Goal: Navigation & Orientation: Find specific page/section

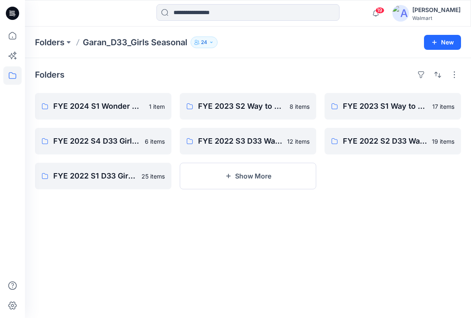
click at [16, 75] on icon at bounding box center [12, 76] width 18 height 18
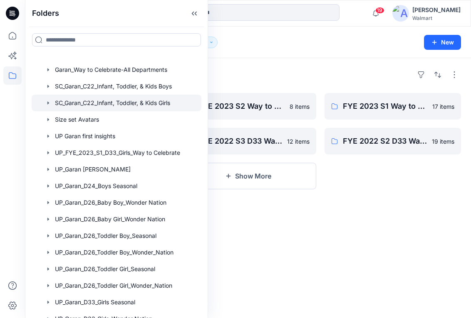
scroll to position [137, 0]
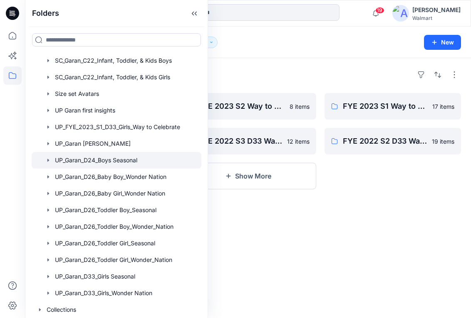
click at [111, 161] on div at bounding box center [117, 160] width 170 height 17
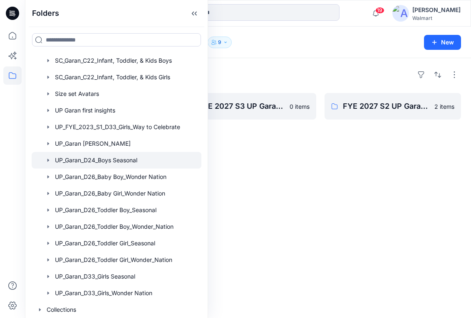
click at [322, 168] on div "Folders FYE 2027 S4 UP Garan D24 Boys Seasonal 0 items FYE 2027 S1 UP Garan D24…" at bounding box center [248, 188] width 446 height 260
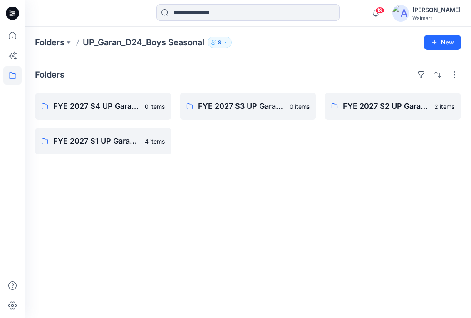
click at [223, 44] on button "9" at bounding box center [219, 43] width 24 height 12
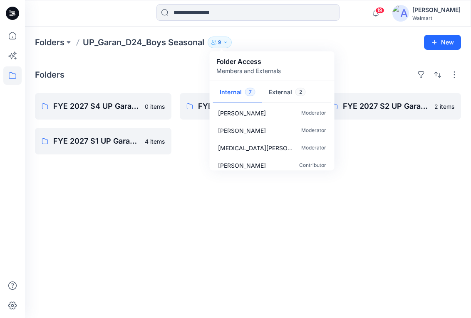
scroll to position [60, 0]
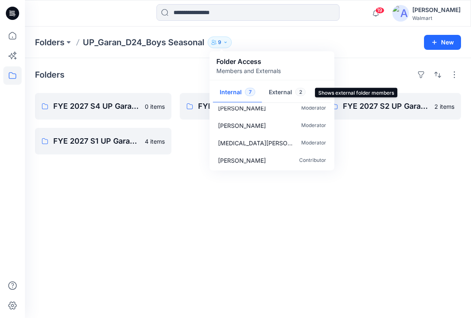
click at [286, 93] on button "External 2" at bounding box center [287, 92] width 50 height 21
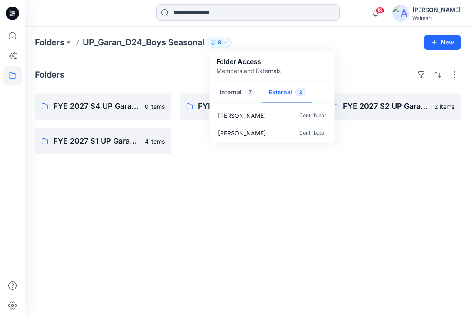
click at [309, 192] on div "Folders FYE 2027 S4 UP Garan D24 Boys Seasonal 0 items FYE 2027 S1 UP Garan D24…" at bounding box center [248, 188] width 446 height 260
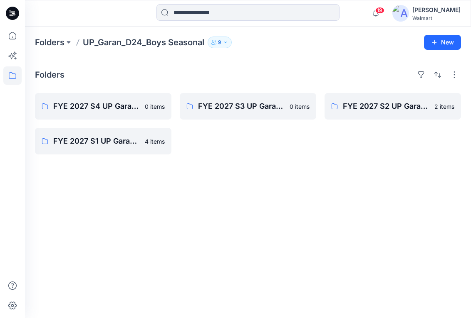
click at [216, 42] on icon "button" at bounding box center [213, 42] width 5 height 5
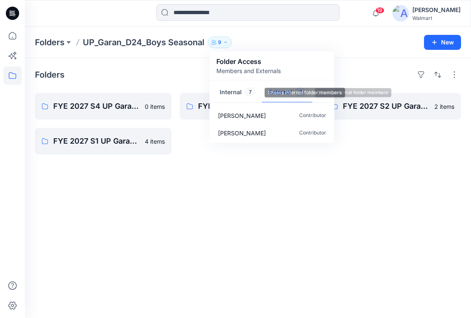
click at [229, 90] on button "Internal 7" at bounding box center [237, 92] width 49 height 21
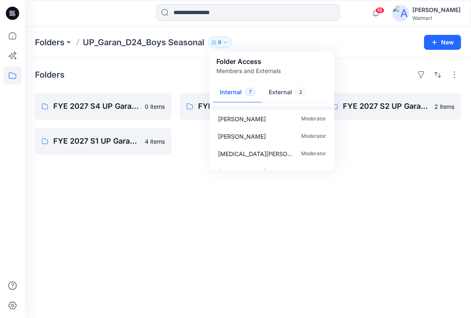
scroll to position [60, 0]
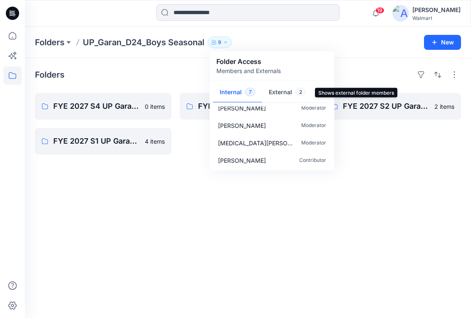
click at [279, 96] on button "External 2" at bounding box center [287, 92] width 50 height 21
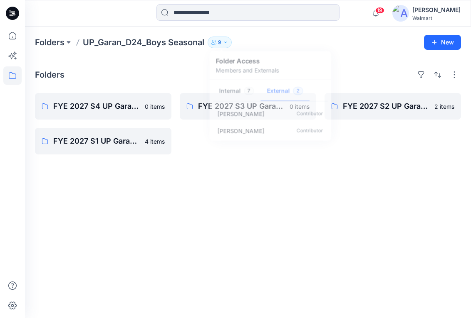
click at [299, 184] on div "Folders FYE 2027 S4 UP Garan D24 Boys Seasonal 0 items FYE 2027 S1 UP Garan D24…" at bounding box center [248, 188] width 446 height 260
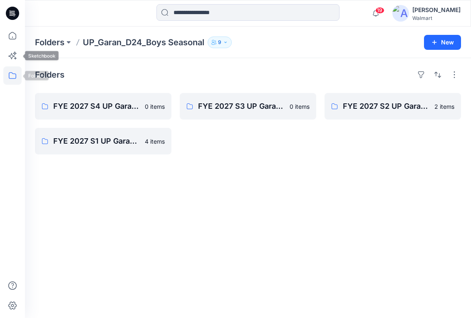
click at [16, 73] on icon at bounding box center [12, 76] width 18 height 18
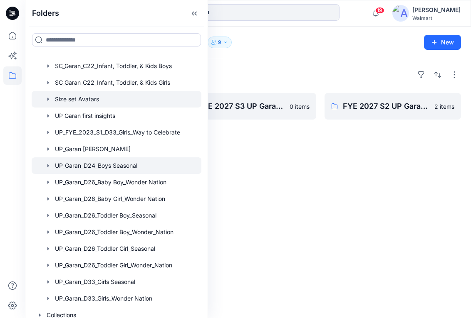
scroll to position [137, 0]
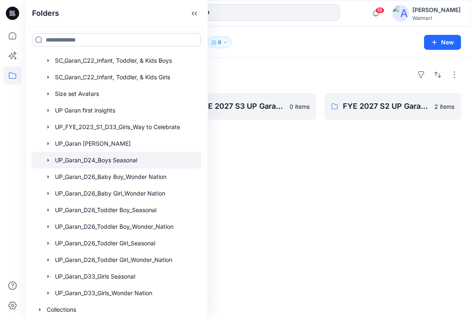
click at [252, 155] on div "Folders FYE 2027 S4 UP Garan D24 Boys Seasonal 0 items FYE 2027 S1 UP Garan D24…" at bounding box center [248, 188] width 446 height 260
